Goal: Information Seeking & Learning: Learn about a topic

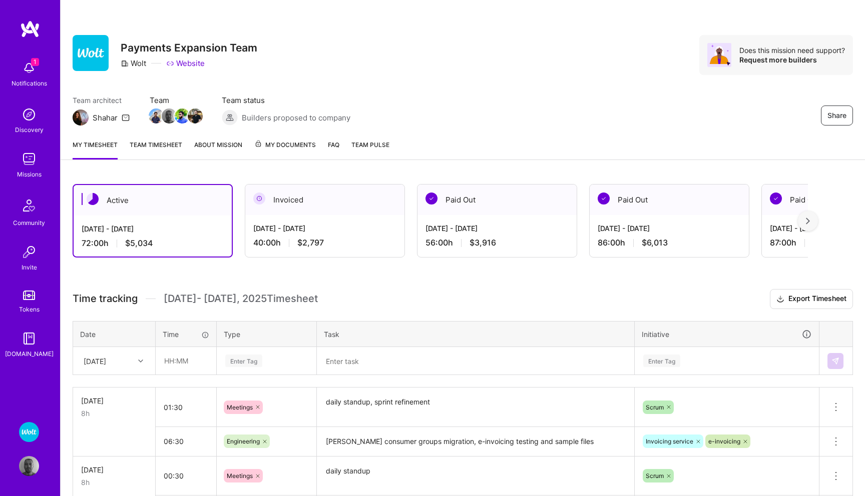
click at [34, 464] on img at bounding box center [29, 466] width 20 height 20
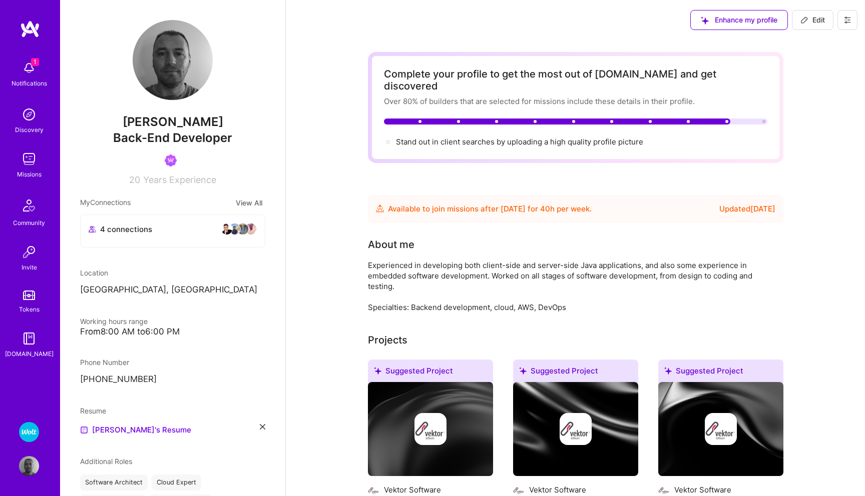
click at [28, 66] on img at bounding box center [29, 68] width 20 height 20
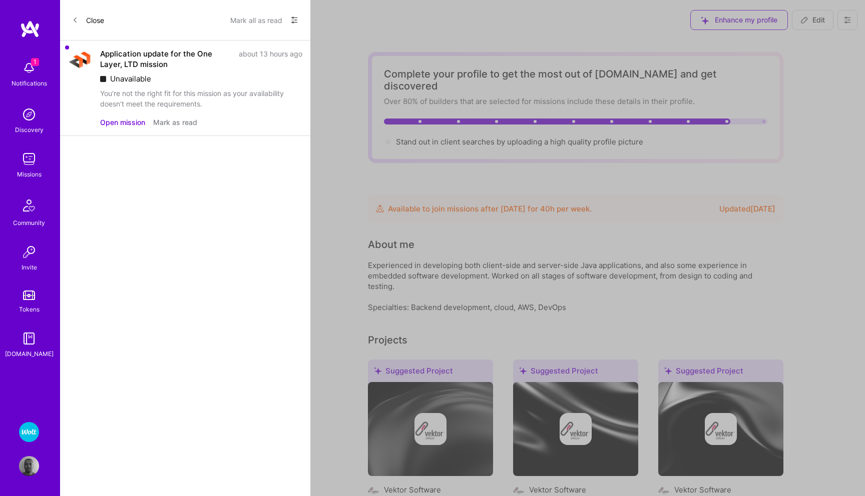
click at [179, 124] on button "Mark as read" at bounding box center [175, 122] width 44 height 11
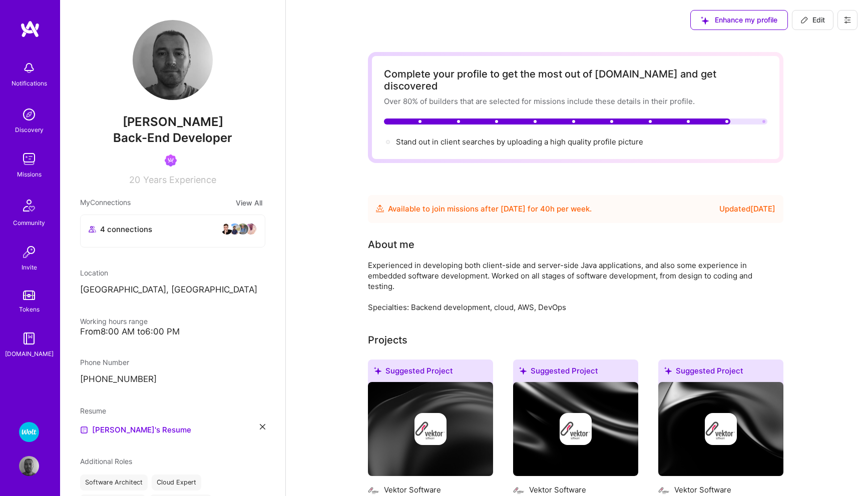
click at [28, 164] on img at bounding box center [29, 159] width 20 height 20
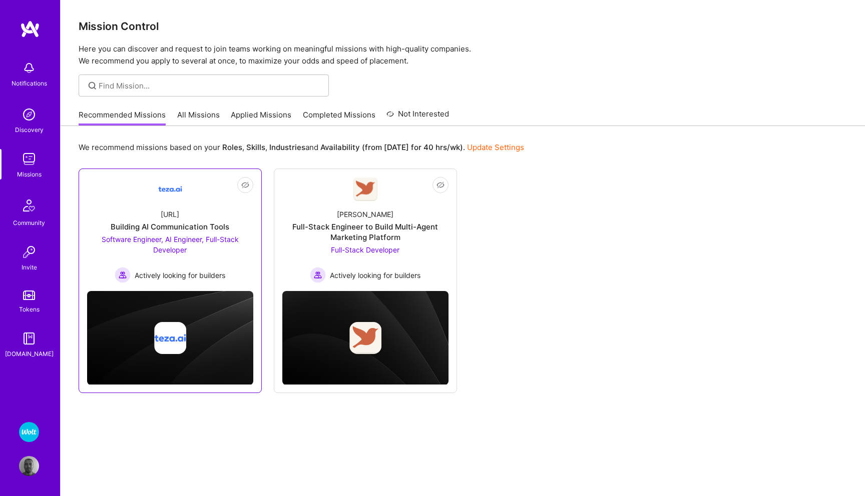
click at [122, 238] on span "Software Engineer, AI Engineer, Full-Stack Developer" at bounding box center [170, 244] width 137 height 19
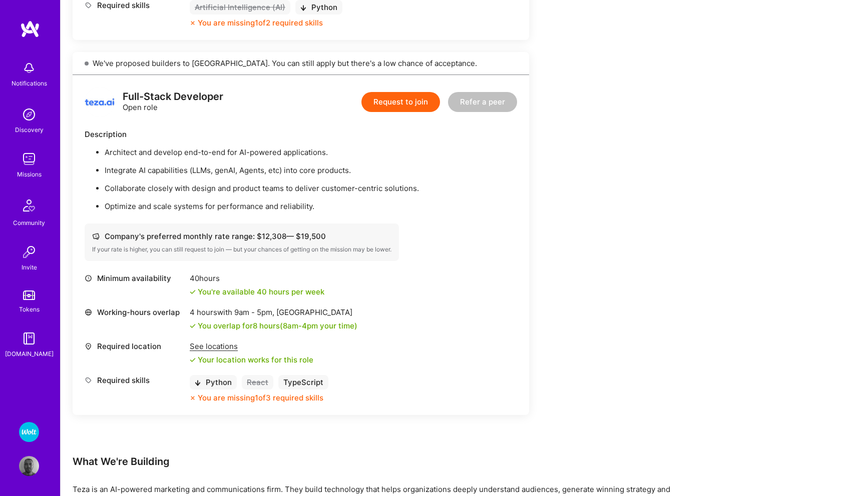
scroll to position [1001, 0]
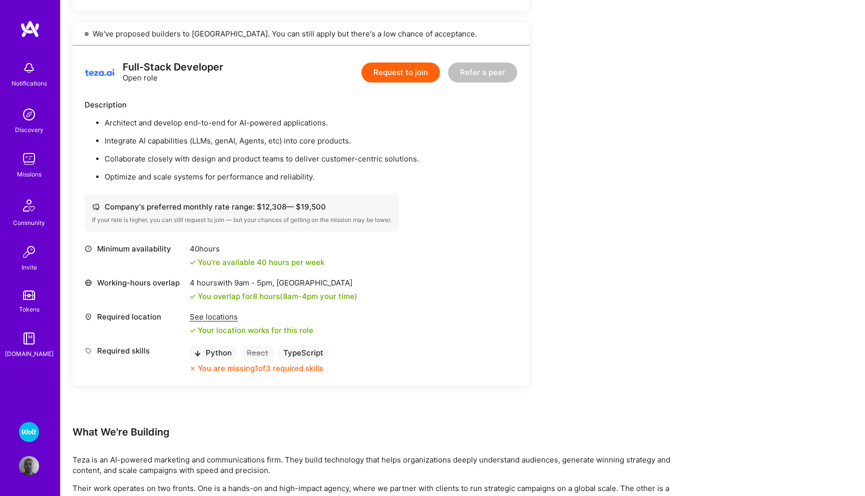
click at [29, 168] on img at bounding box center [29, 159] width 20 height 20
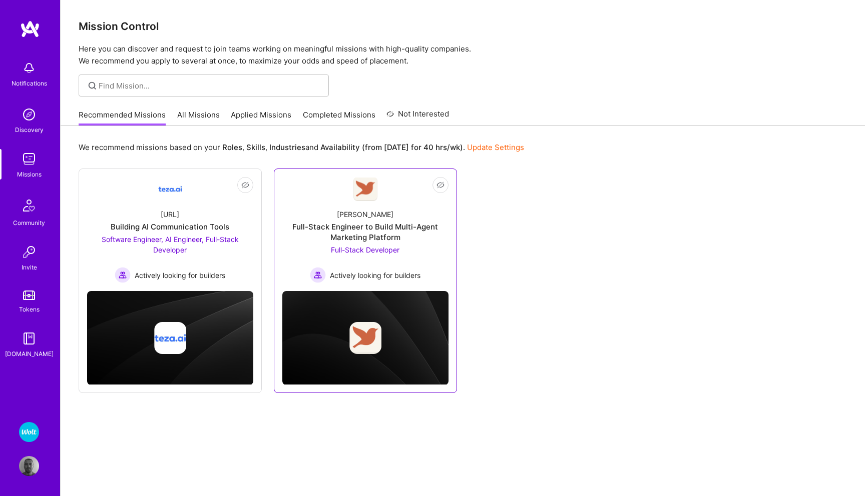
click at [353, 250] on span "Full-Stack Developer" at bounding box center [365, 250] width 69 height 9
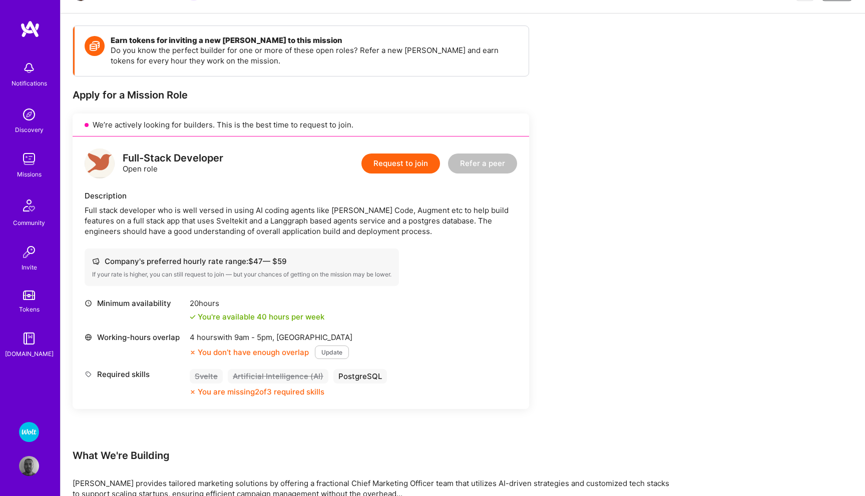
scroll to position [148, 0]
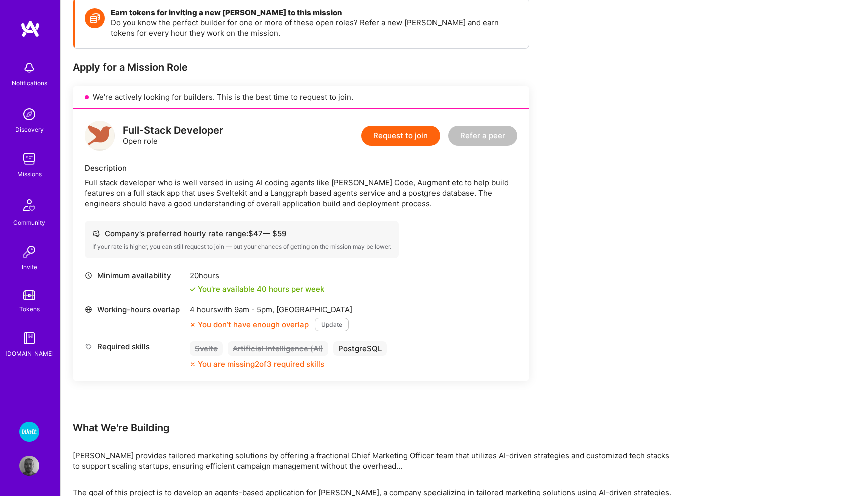
click at [30, 160] on img at bounding box center [29, 159] width 20 height 20
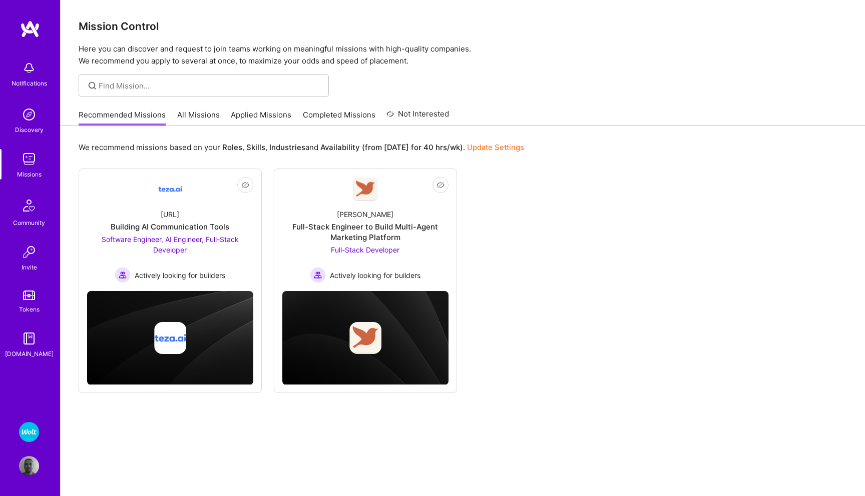
click at [188, 117] on link "All Missions" at bounding box center [198, 118] width 43 height 17
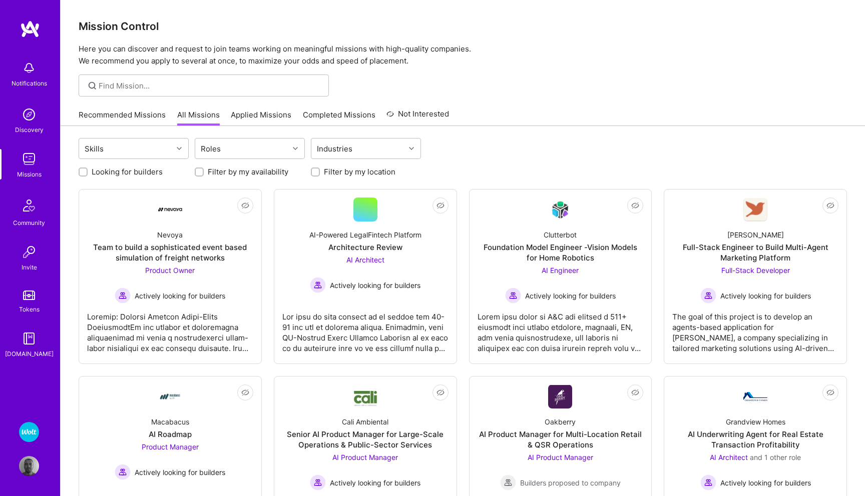
click at [198, 172] on input "Filter by my availability" at bounding box center [200, 172] width 7 height 7
checkbox input "true"
click at [83, 171] on input "Looking for builders" at bounding box center [84, 172] width 7 height 7
checkbox input "true"
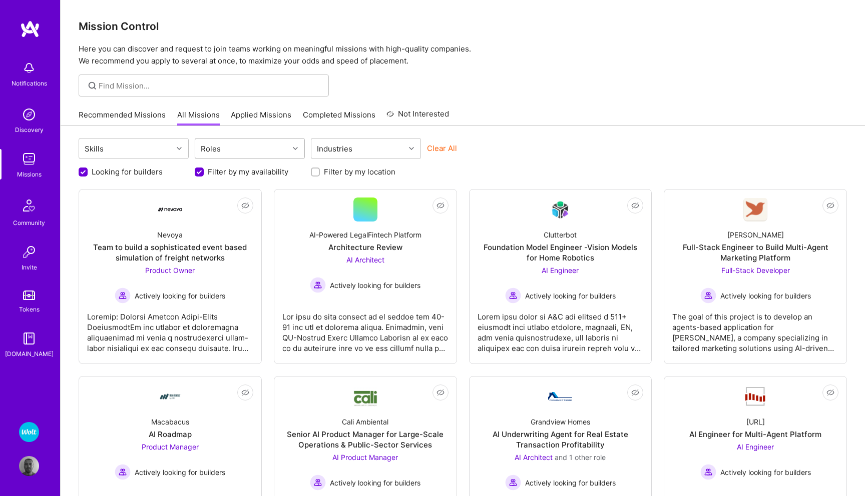
click at [292, 145] on div at bounding box center [297, 148] width 16 height 13
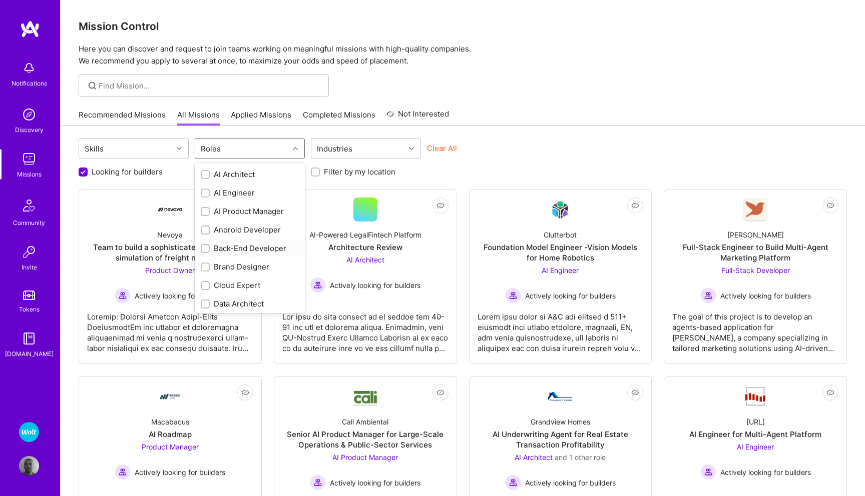
click at [223, 250] on div "Back-End Developer" at bounding box center [250, 248] width 98 height 11
checkbox input "true"
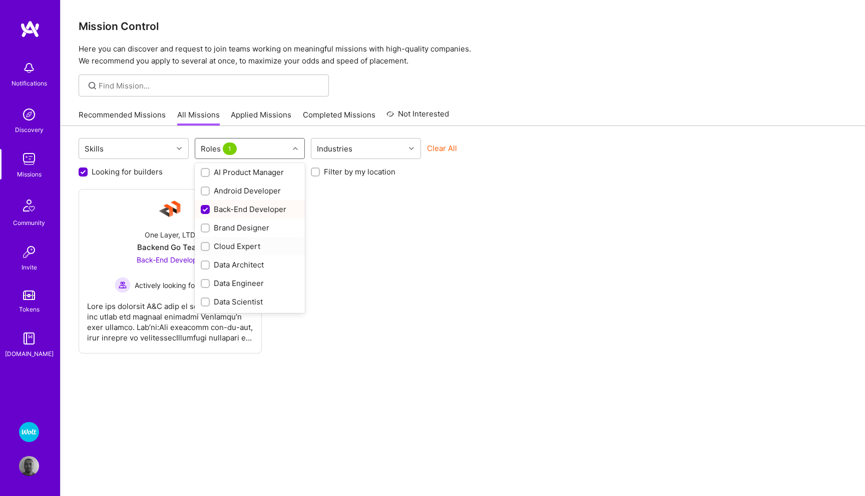
scroll to position [54, 0]
click at [241, 234] on div "Cloud Expert" at bounding box center [250, 232] width 98 height 11
checkbox input "true"
click at [249, 268] on div "DevOps Engineer" at bounding box center [250, 264] width 98 height 11
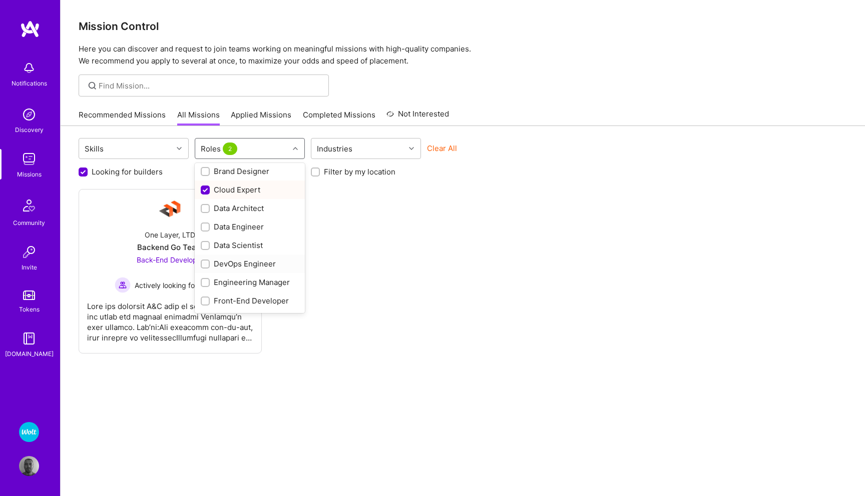
checkbox input "true"
click at [235, 279] on div "Software Architect" at bounding box center [250, 281] width 98 height 11
checkbox input "true"
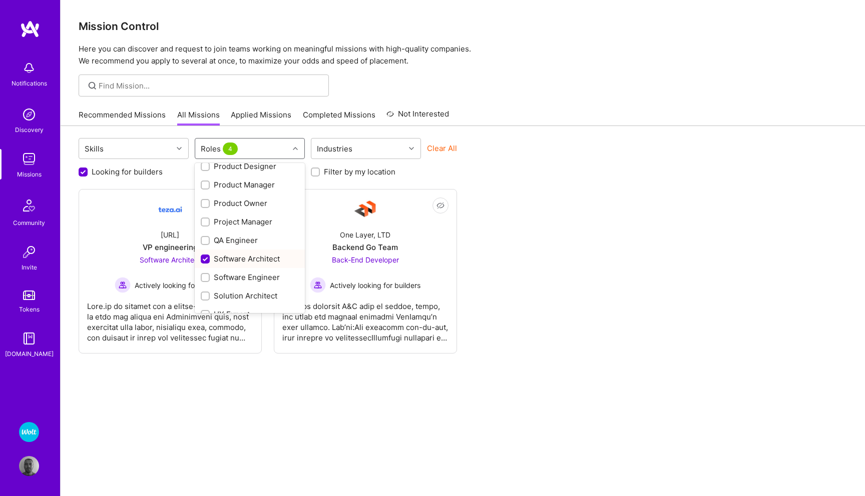
scroll to position [344, 0]
click at [235, 274] on div "Software Engineer" at bounding box center [250, 275] width 98 height 11
checkbox input "true"
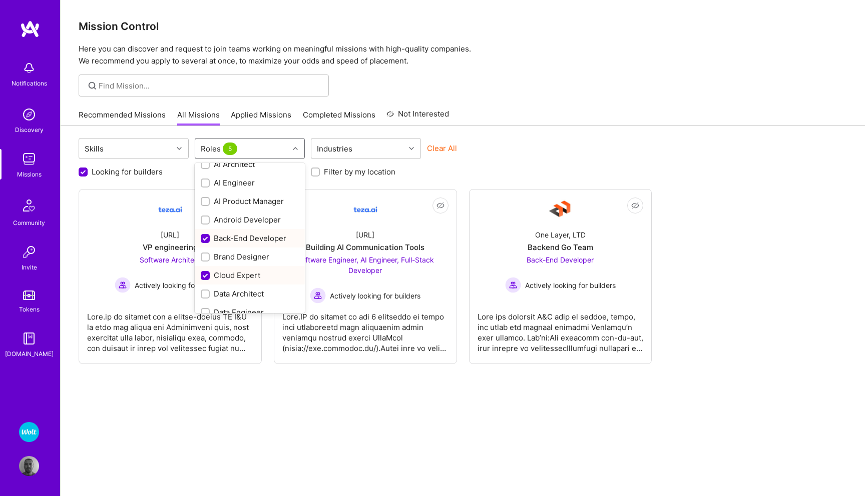
scroll to position [0, 0]
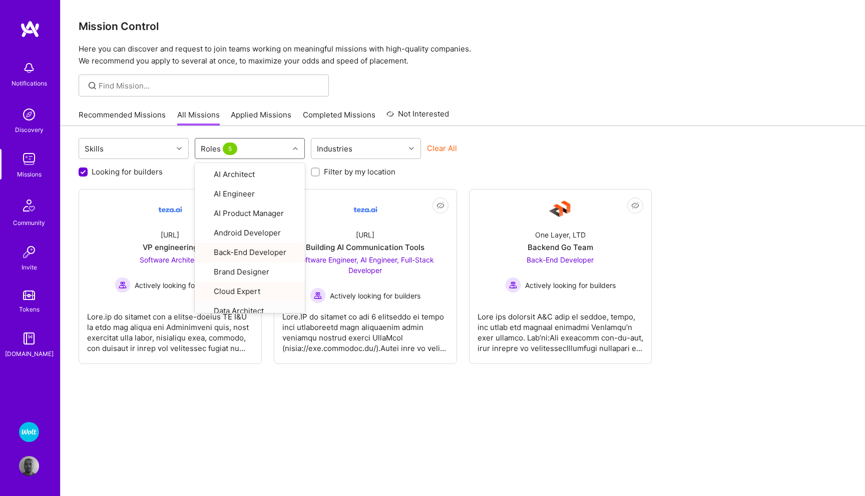
click at [308, 399] on div "Skills option Software Engineer, selected. option Data Architect focused, 8 of …" at bounding box center [463, 324] width 804 height 397
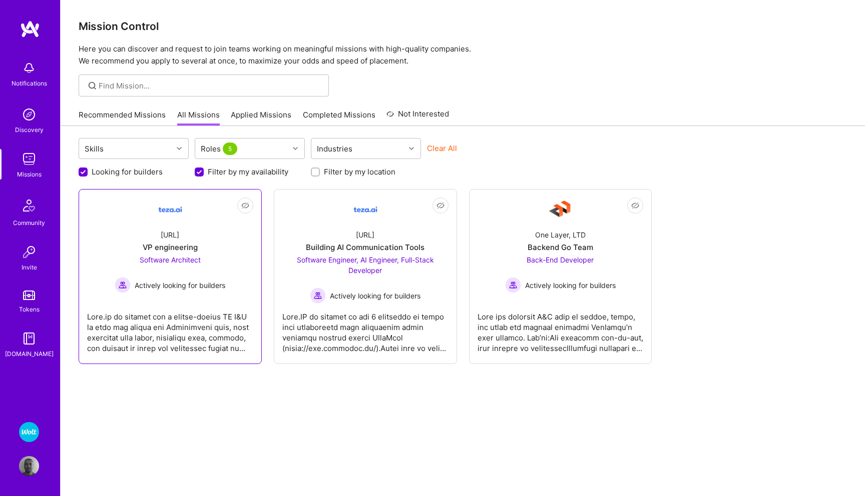
click at [171, 259] on span "Software Architect" at bounding box center [170, 260] width 61 height 9
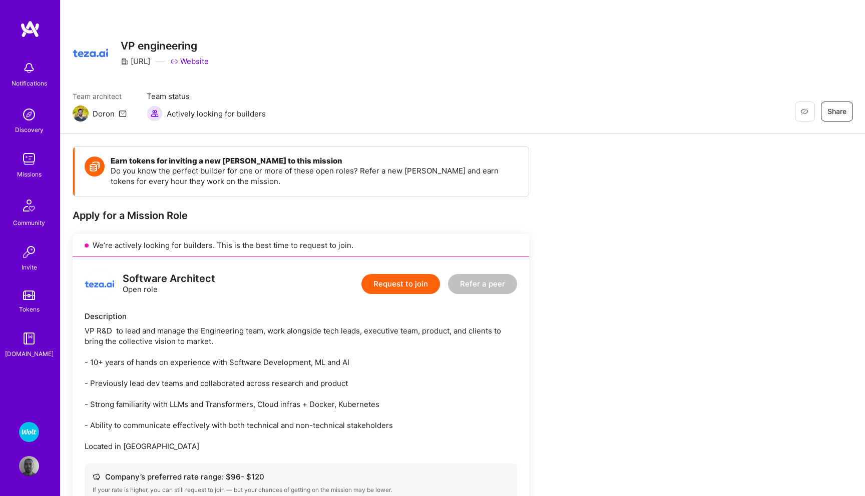
click at [29, 163] on img at bounding box center [29, 159] width 20 height 20
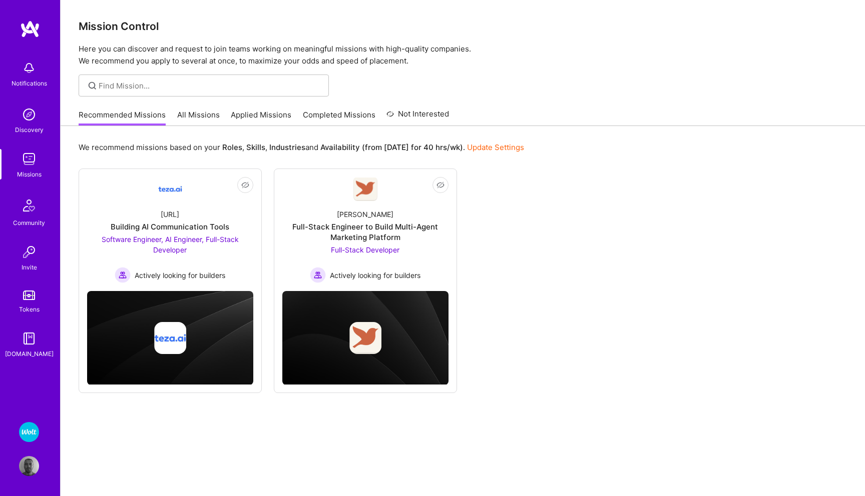
click at [199, 114] on link "All Missions" at bounding box center [198, 118] width 43 height 17
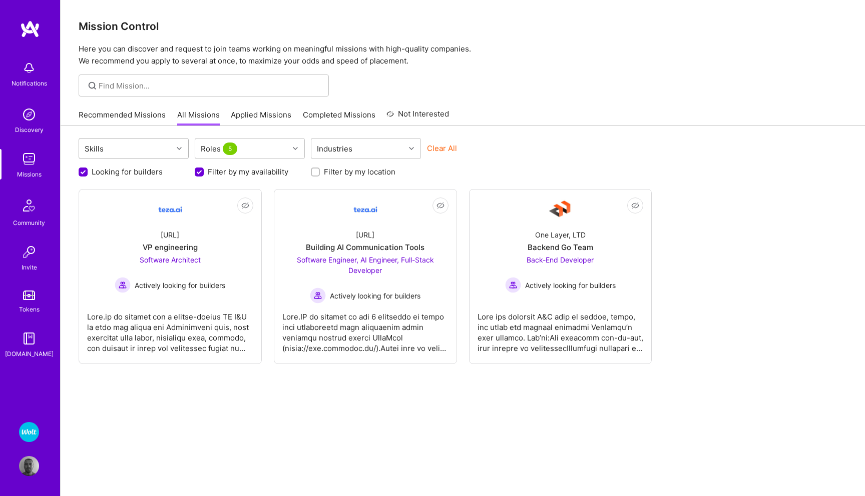
click at [178, 147] on icon at bounding box center [179, 148] width 5 height 5
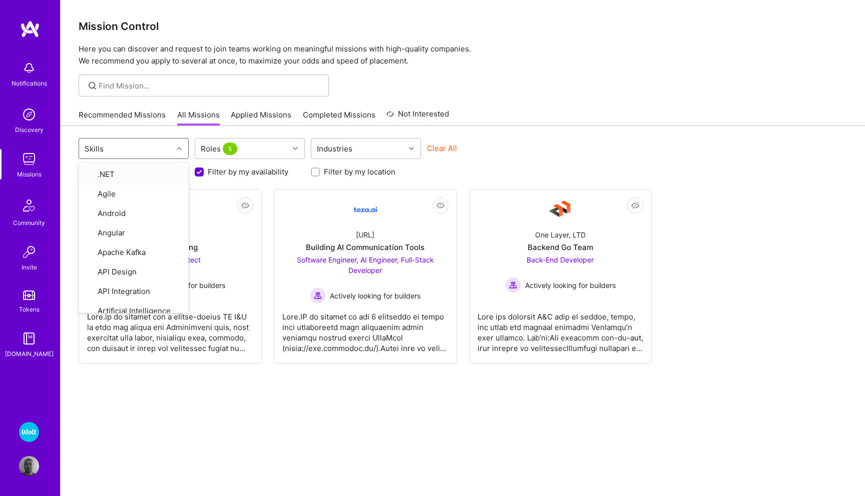
click at [293, 176] on div "Filter by my availability" at bounding box center [250, 172] width 110 height 11
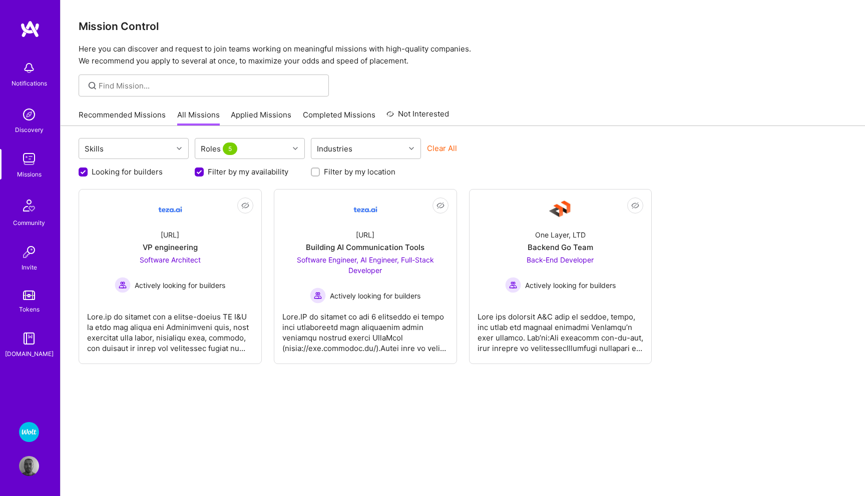
click at [445, 149] on button "Clear All" at bounding box center [442, 148] width 30 height 11
checkbox input "false"
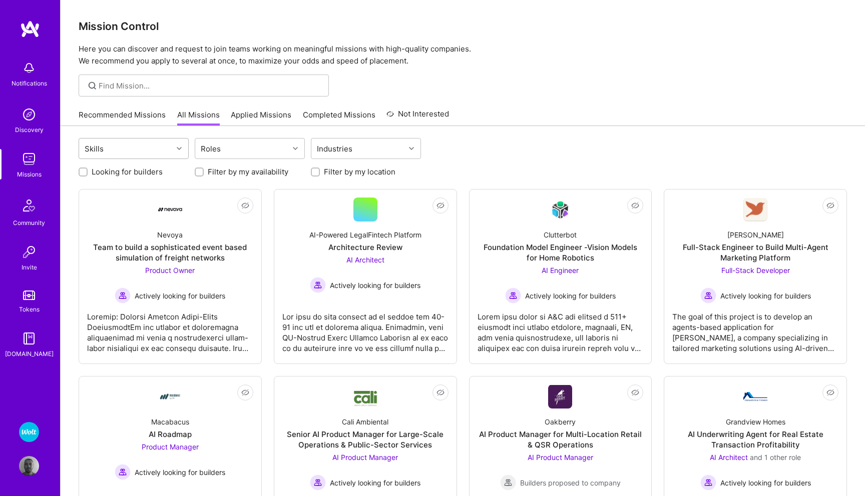
click at [178, 149] on icon at bounding box center [179, 148] width 5 height 5
type input "j"
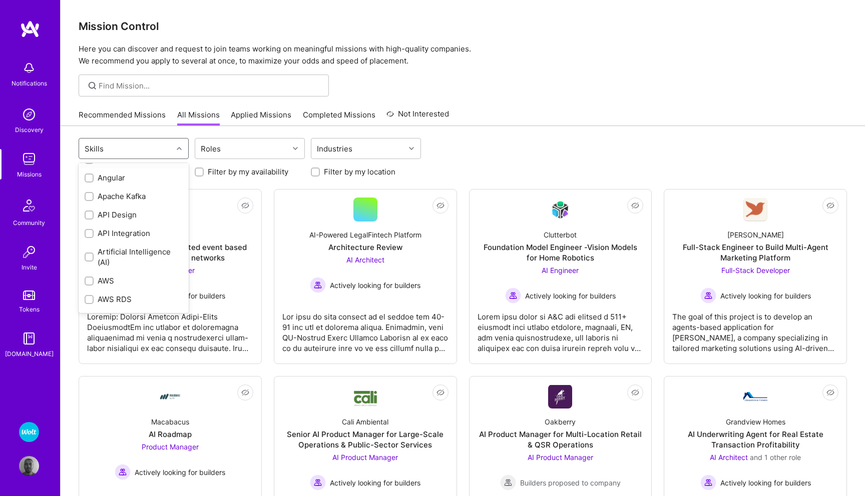
scroll to position [57, 0]
click at [89, 252] on input "checkbox" at bounding box center [90, 253] width 7 height 7
checkbox input "true"
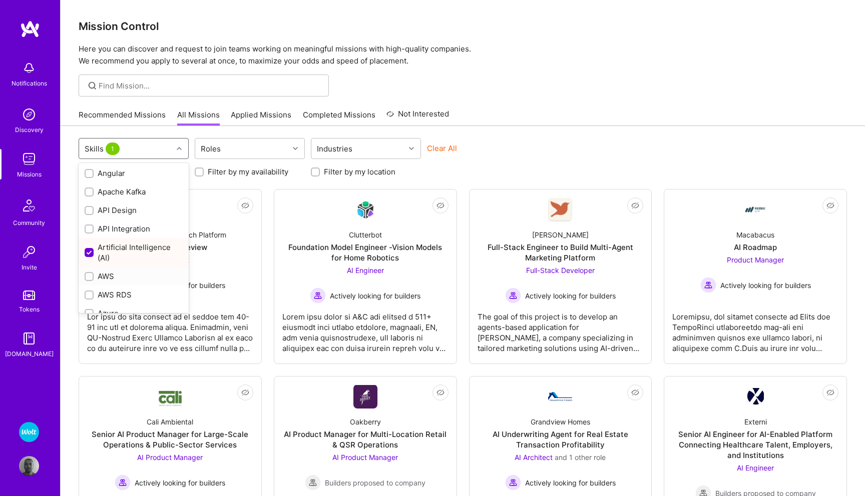
click at [87, 275] on input "checkbox" at bounding box center [90, 277] width 7 height 7
checkbox input "true"
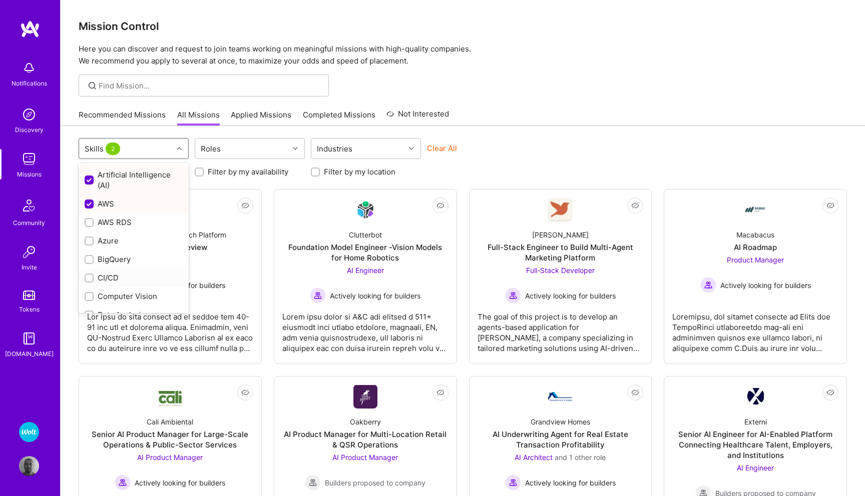
scroll to position [138, 0]
click at [89, 269] on input "checkbox" at bounding box center [90, 269] width 7 height 7
checkbox input "true"
click at [89, 258] on input "checkbox" at bounding box center [90, 256] width 7 height 7
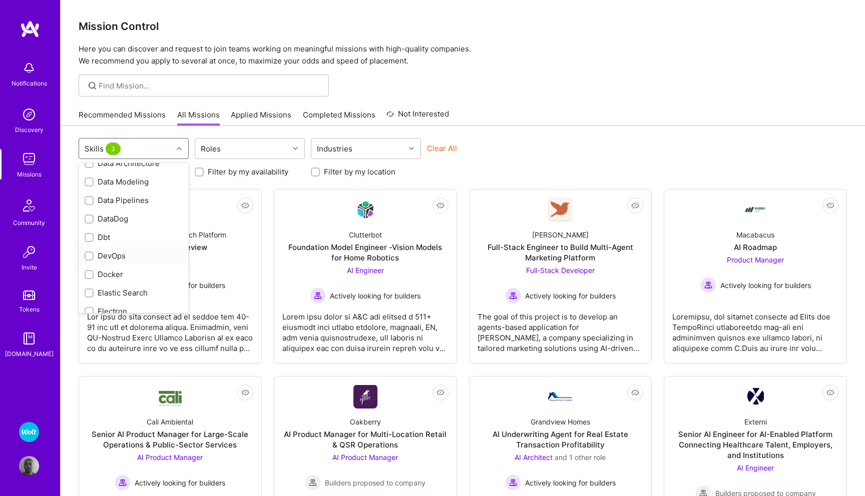
checkbox input "true"
click at [87, 274] on input "checkbox" at bounding box center [90, 275] width 7 height 7
checkbox input "true"
click at [86, 268] on div at bounding box center [89, 269] width 9 height 9
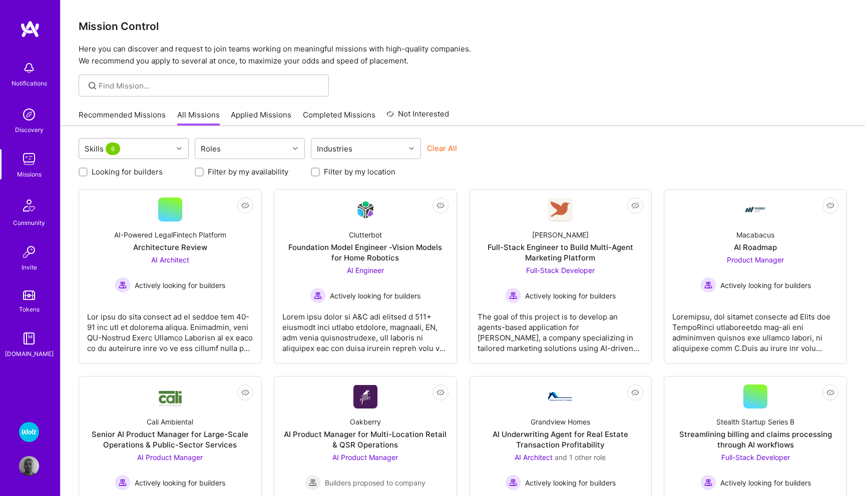
click at [173, 150] on div at bounding box center [181, 148] width 16 height 13
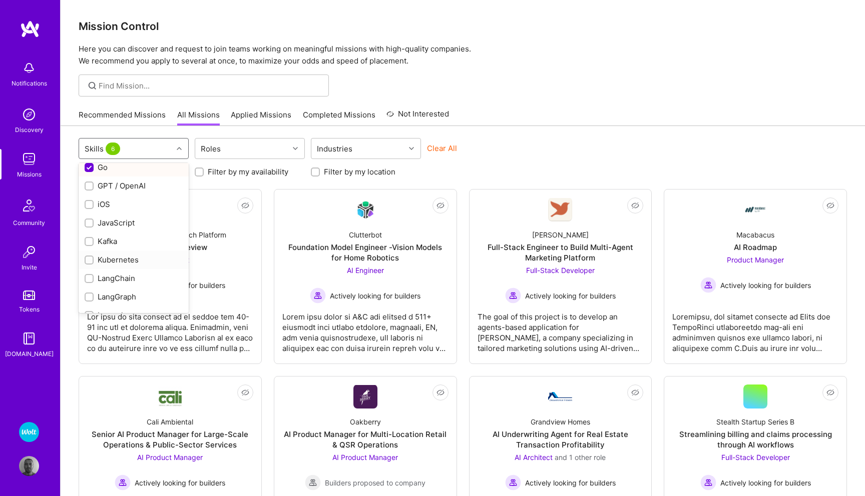
scroll to position [473, 0]
click at [89, 212] on input "checkbox" at bounding box center [90, 212] width 7 height 7
checkbox input "true"
click at [89, 256] on input "checkbox" at bounding box center [90, 259] width 7 height 7
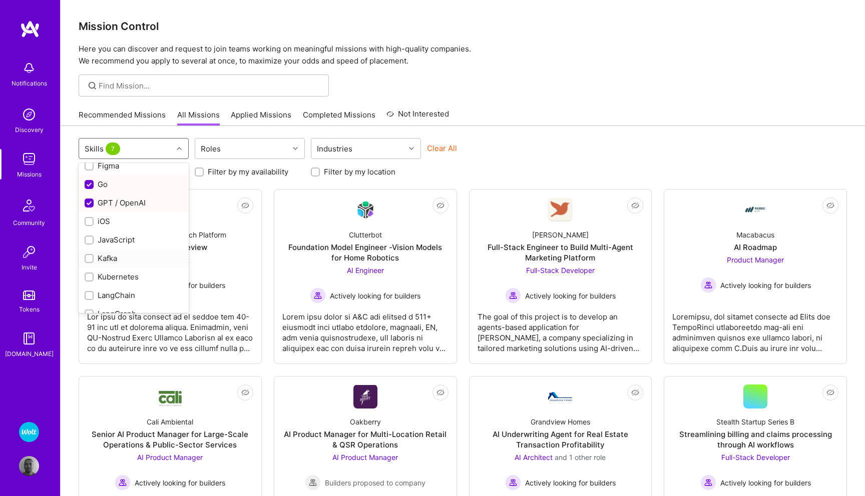
checkbox input "true"
click at [89, 275] on input "checkbox" at bounding box center [90, 277] width 7 height 7
checkbox input "true"
click at [89, 255] on input "checkbox" at bounding box center [90, 257] width 7 height 7
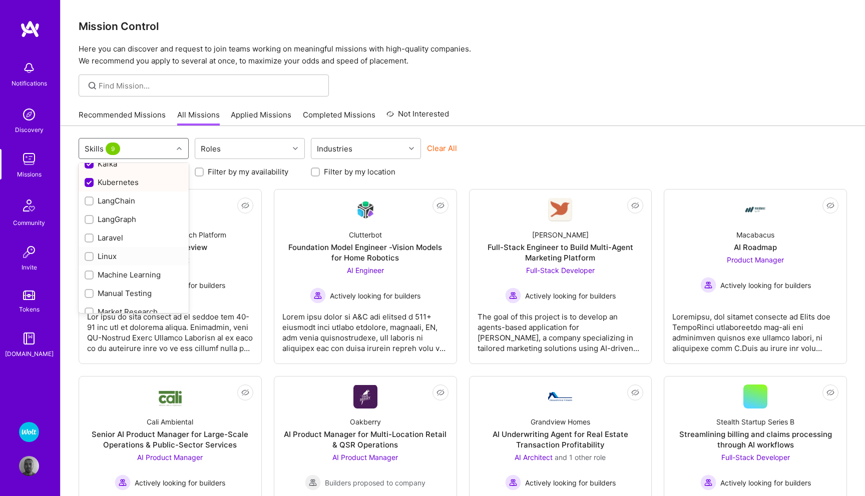
checkbox input "true"
click at [90, 257] on input "checkbox" at bounding box center [90, 259] width 7 height 7
checkbox input "true"
click at [88, 279] on input "checkbox" at bounding box center [90, 278] width 7 height 7
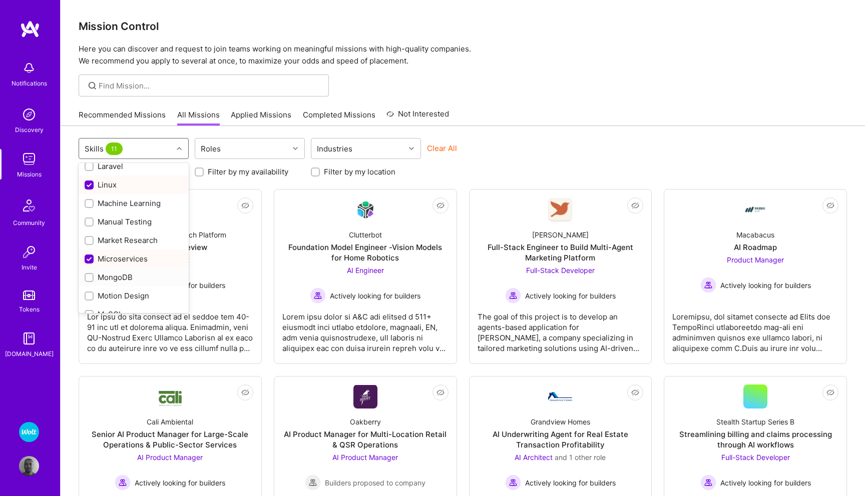
checkbox input "true"
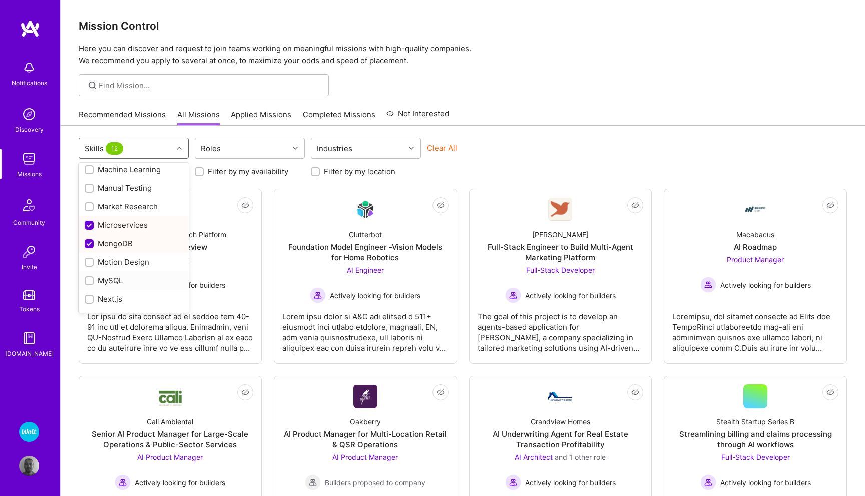
scroll to position [686, 0]
click at [88, 276] on input "checkbox" at bounding box center [90, 277] width 7 height 7
checkbox input "true"
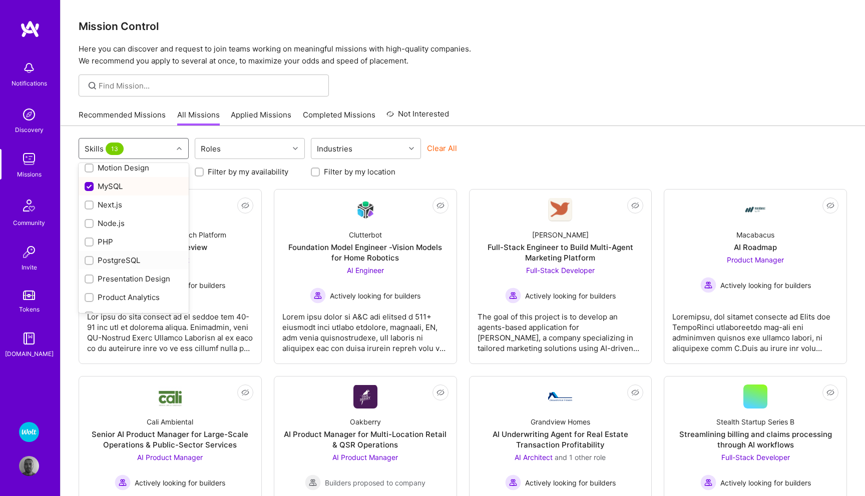
click at [88, 261] on input "checkbox" at bounding box center [90, 261] width 7 height 7
checkbox input "true"
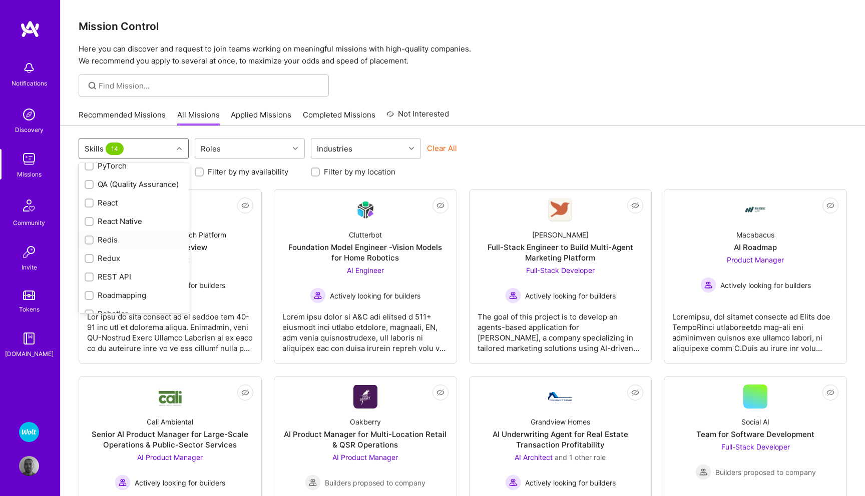
scroll to position [1002, 0]
click at [89, 276] on input "checkbox" at bounding box center [90, 275] width 7 height 7
checkbox input "true"
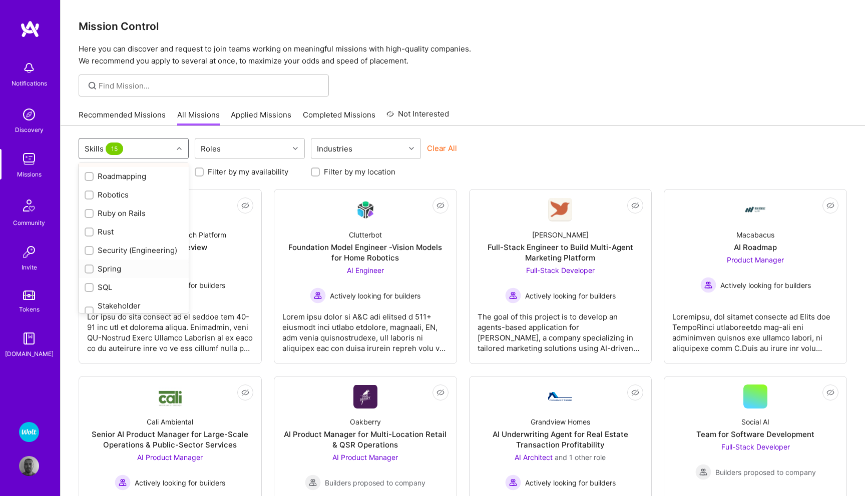
click at [91, 269] on input "checkbox" at bounding box center [90, 269] width 7 height 7
checkbox input "true"
click at [89, 285] on input "checkbox" at bounding box center [90, 288] width 7 height 7
checkbox input "true"
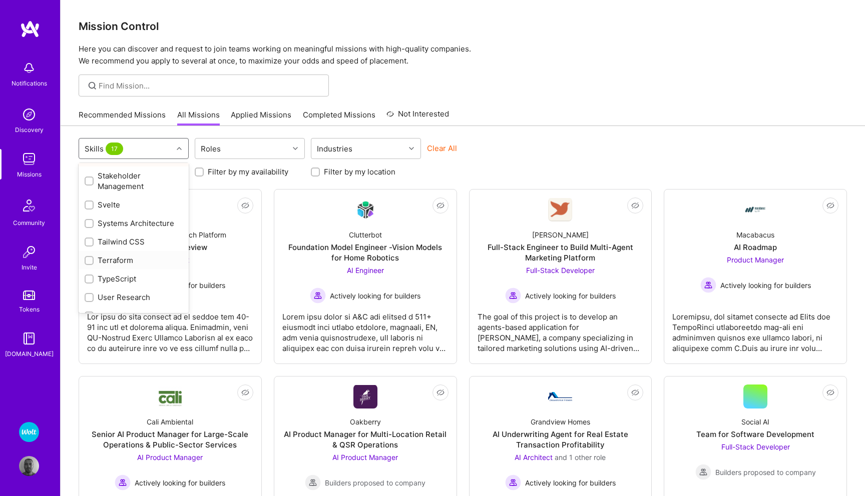
click at [90, 260] on input "checkbox" at bounding box center [90, 261] width 7 height 7
checkbox input "true"
click at [493, 144] on div "Clear All" at bounding box center [482, 152] width 110 height 19
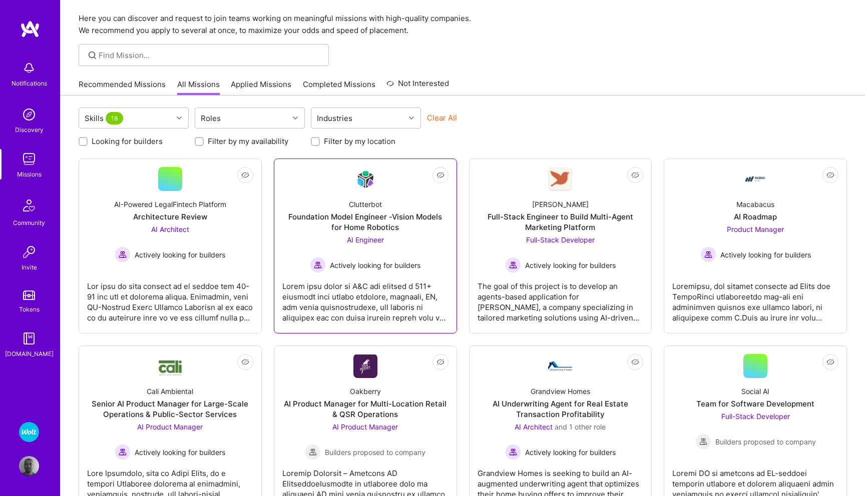
scroll to position [0, 0]
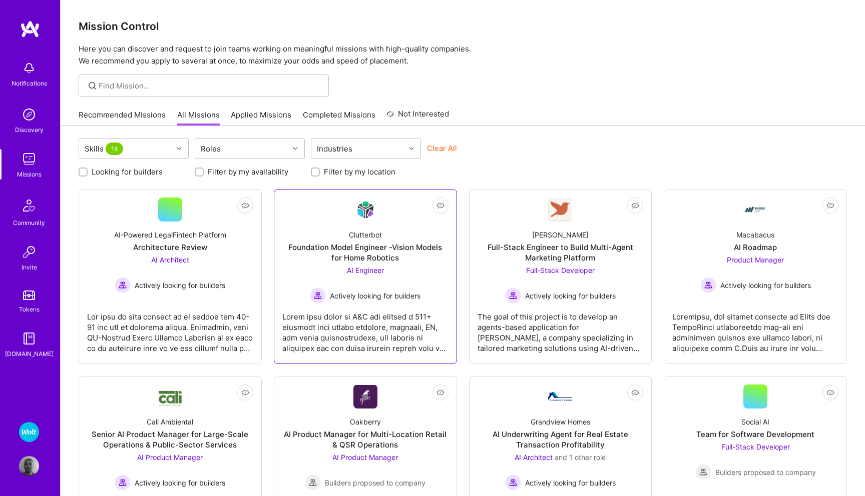
click at [374, 269] on span "AI Engineer" at bounding box center [365, 270] width 37 height 9
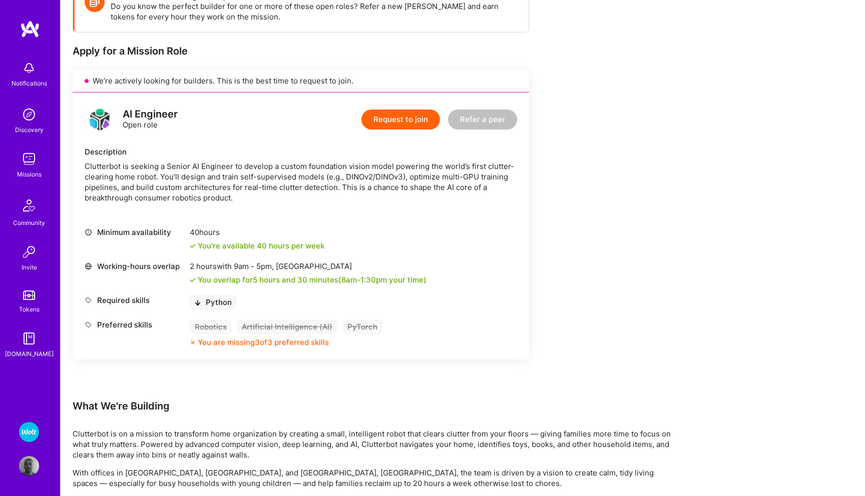
scroll to position [166, 0]
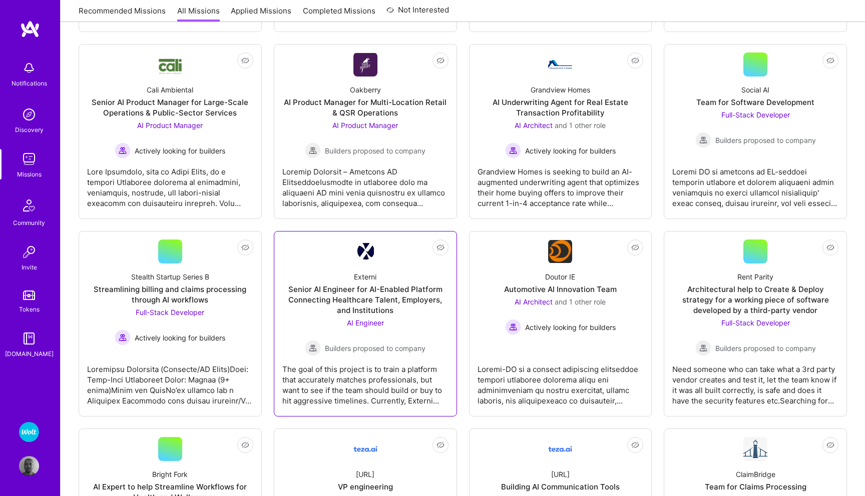
scroll to position [335, 0]
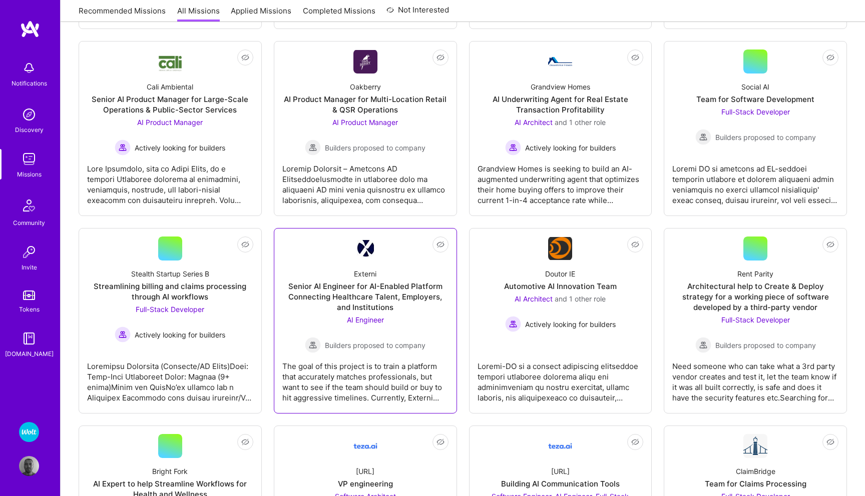
click at [367, 320] on span "AI Engineer" at bounding box center [365, 320] width 37 height 9
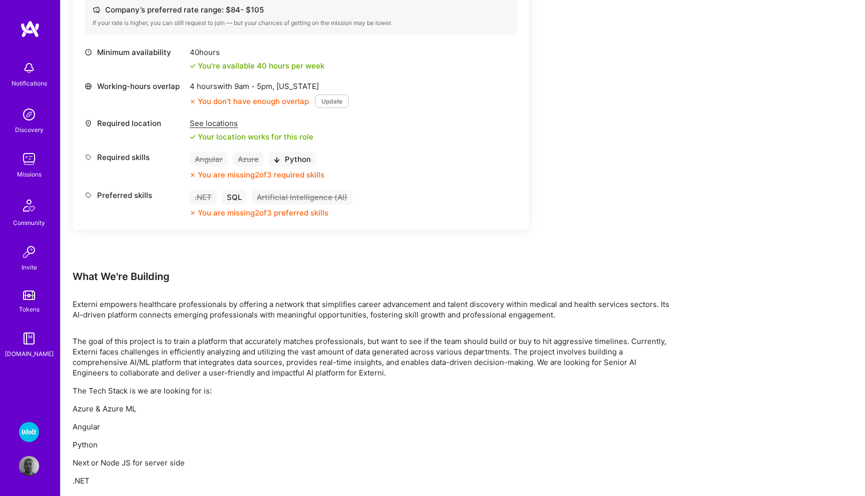
scroll to position [394, 0]
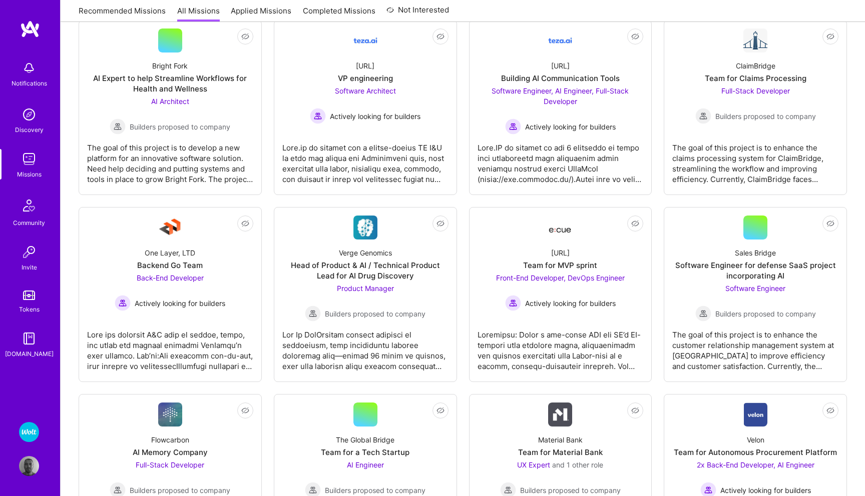
scroll to position [742, 0]
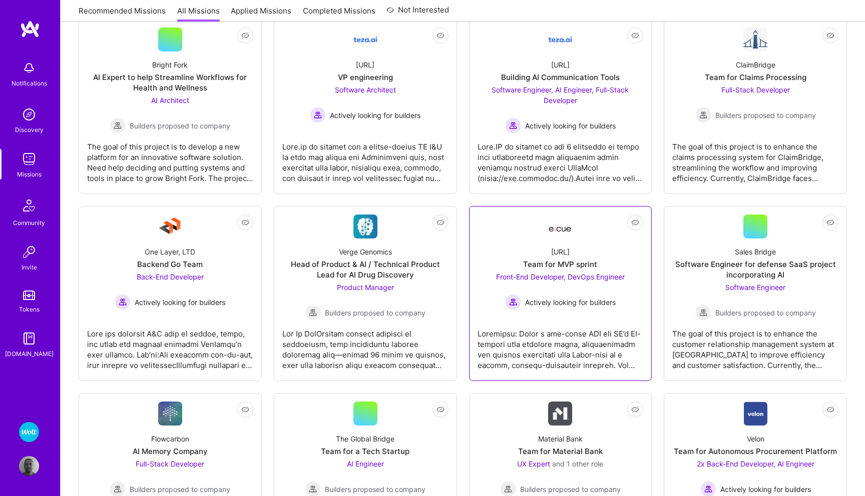
click at [606, 279] on span "Front-End Developer, DevOps Engineer" at bounding box center [560, 277] width 129 height 9
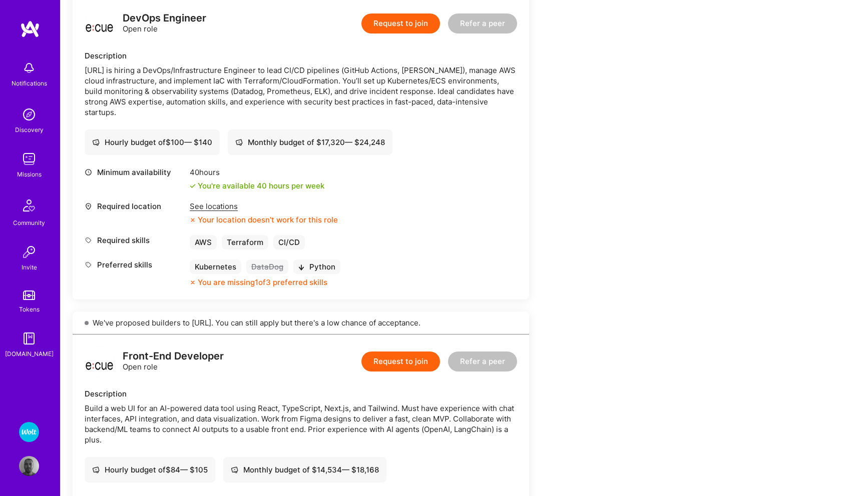
scroll to position [265, 0]
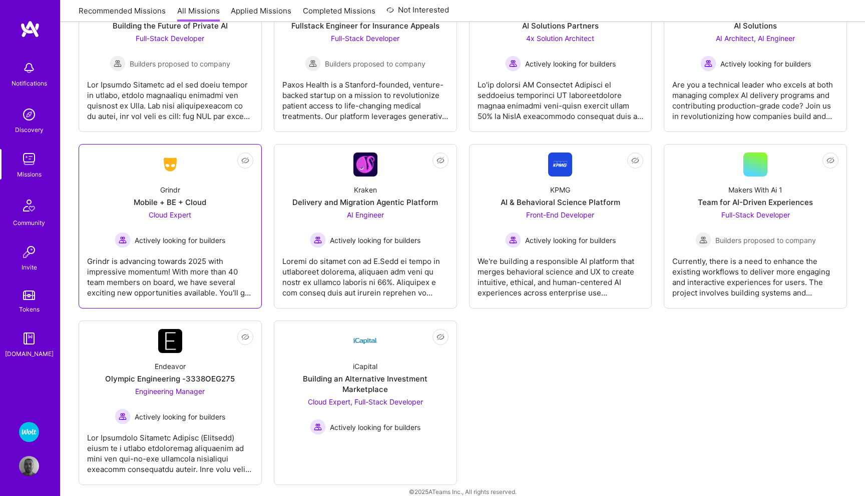
scroll to position [1349, 0]
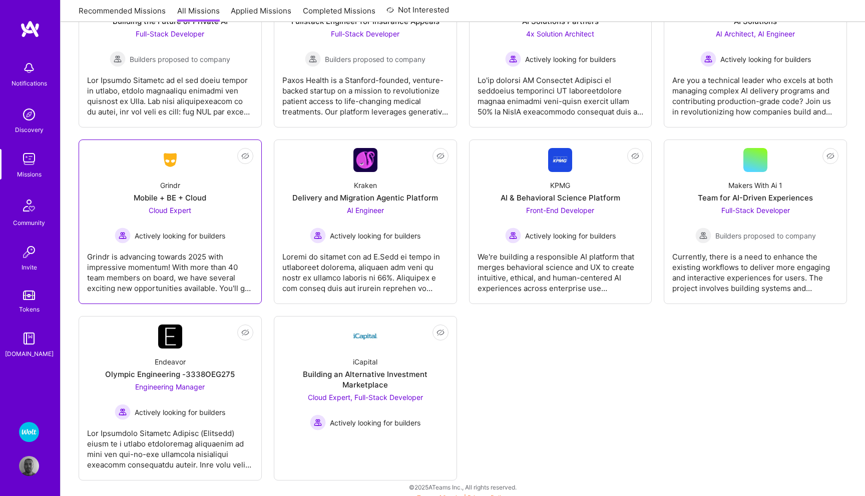
click at [180, 210] on span "Cloud Expert" at bounding box center [170, 210] width 43 height 9
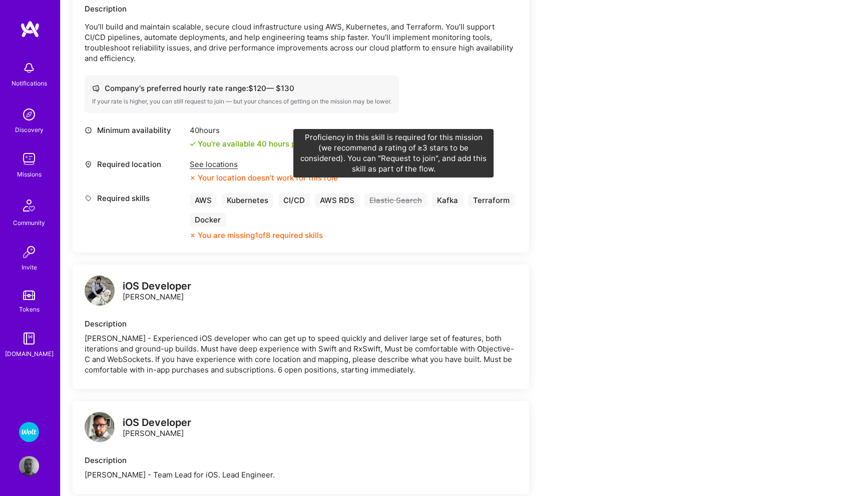
scroll to position [294, 0]
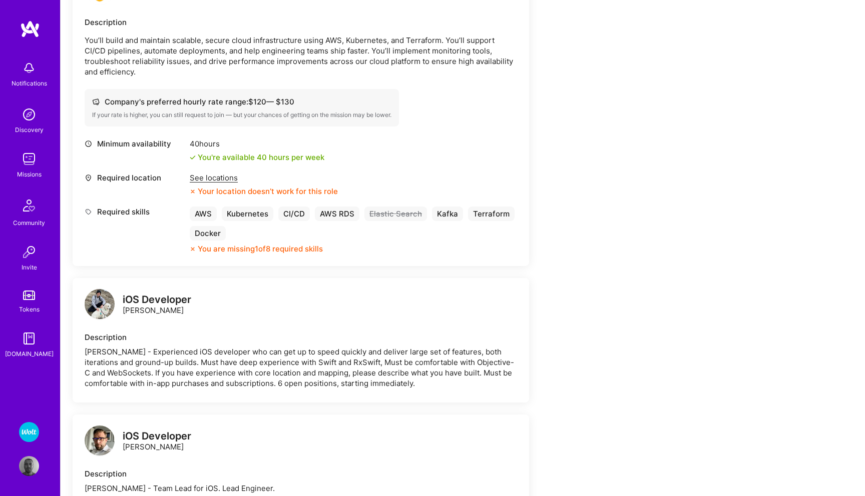
click at [24, 434] on img at bounding box center [29, 432] width 20 height 20
